Goal: Check status: Check status

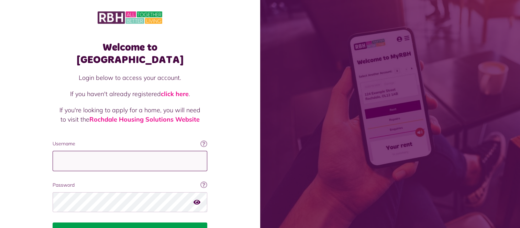
type input "**********"
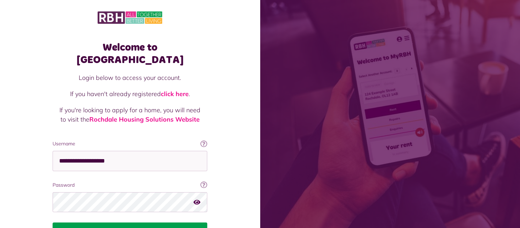
click at [129, 222] on button "Login" at bounding box center [130, 231] width 155 height 19
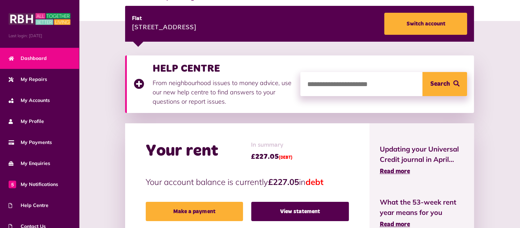
scroll to position [110, 0]
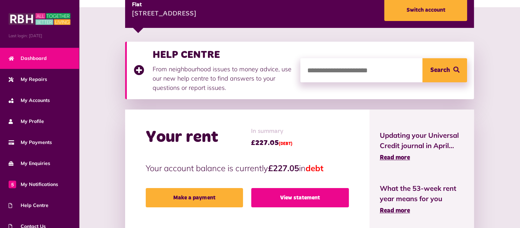
click at [302, 197] on link "View statement" at bounding box center [300, 197] width 98 height 19
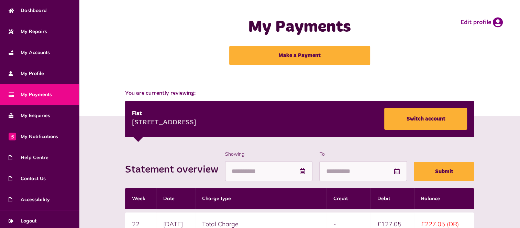
scroll to position [51, 0]
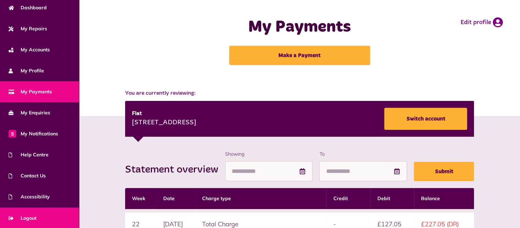
click at [28, 214] on span "Logout" at bounding box center [23, 217] width 28 height 7
